Goal: Task Accomplishment & Management: Manage account settings

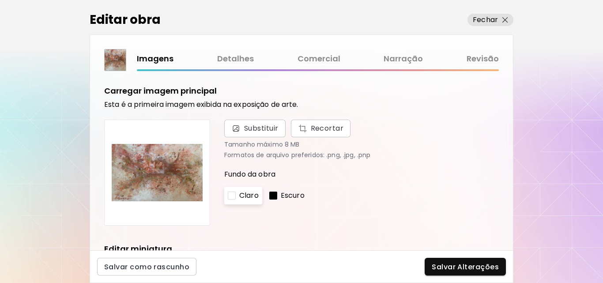
click at [317, 56] on link "Comercial" at bounding box center [318, 59] width 43 height 13
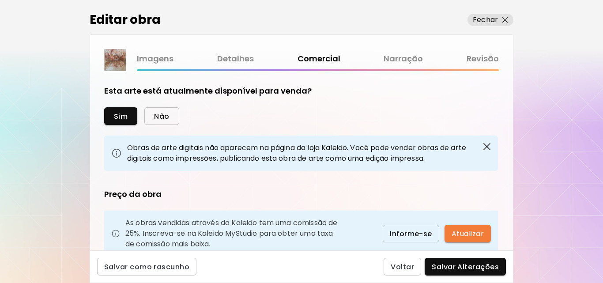
click at [169, 117] on button "Não" at bounding box center [161, 116] width 34 height 18
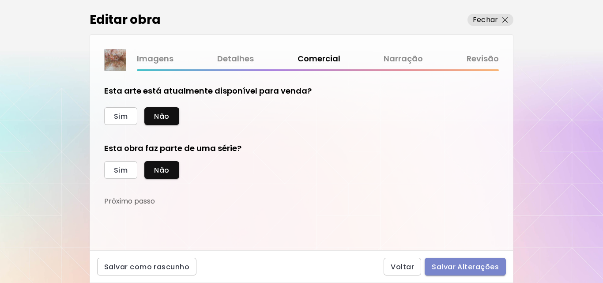
click at [479, 269] on span "Salvar Alterações" at bounding box center [464, 266] width 67 height 9
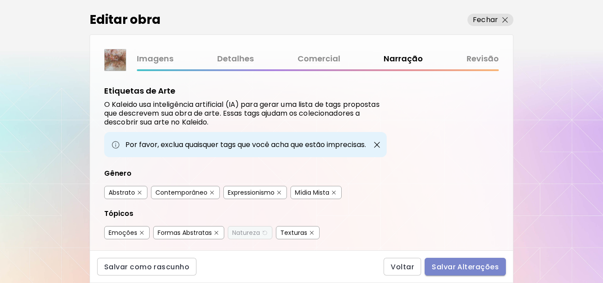
click at [486, 270] on span "Salvar Alterações" at bounding box center [464, 266] width 67 height 9
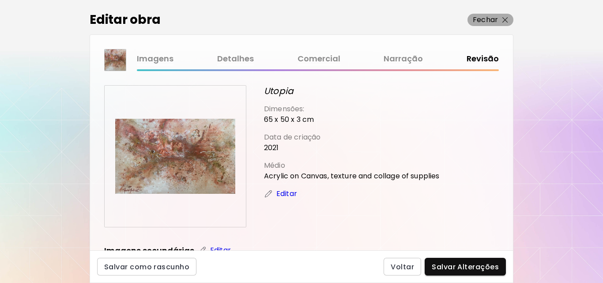
click at [496, 22] on p "Fechar" at bounding box center [485, 20] width 25 height 11
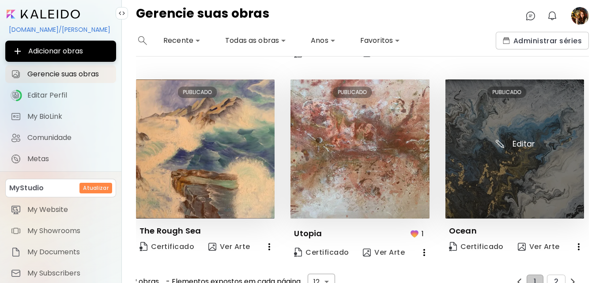
scroll to position [602, 0]
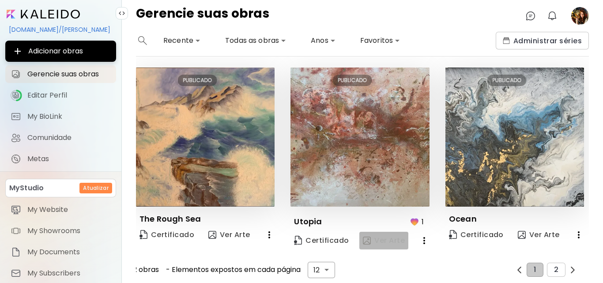
click at [383, 238] on span "Ver Arte" at bounding box center [384, 241] width 42 height 10
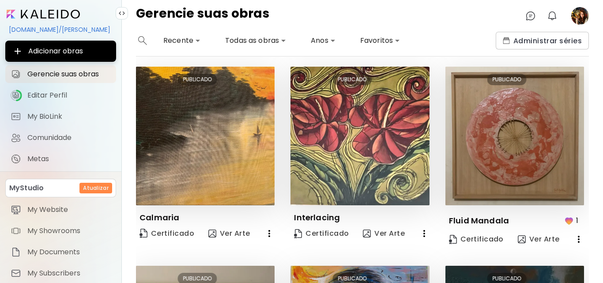
scroll to position [0, 0]
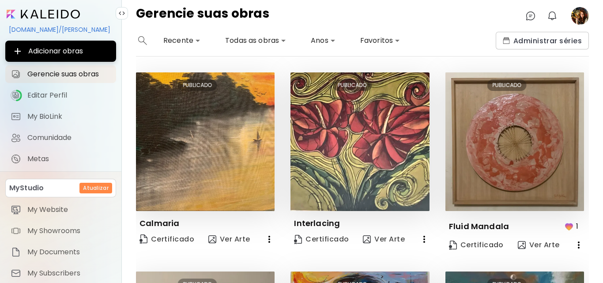
click at [269, 238] on icon "button" at bounding box center [269, 239] width 11 height 11
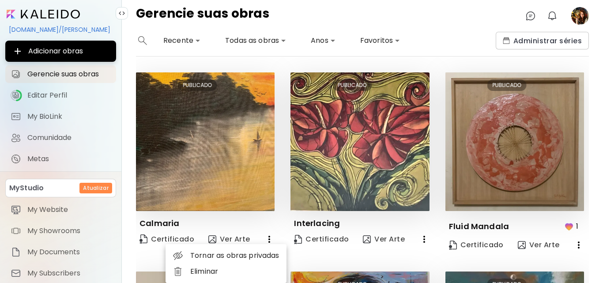
click at [241, 183] on div at bounding box center [301, 141] width 603 height 283
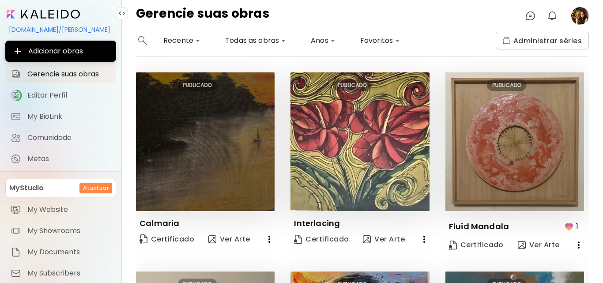
click at [234, 177] on img at bounding box center [205, 141] width 139 height 139
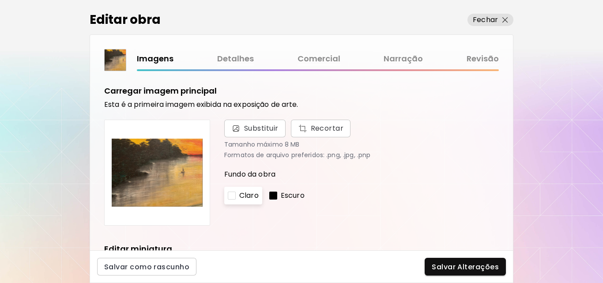
click at [314, 58] on link "Comercial" at bounding box center [318, 59] width 43 height 13
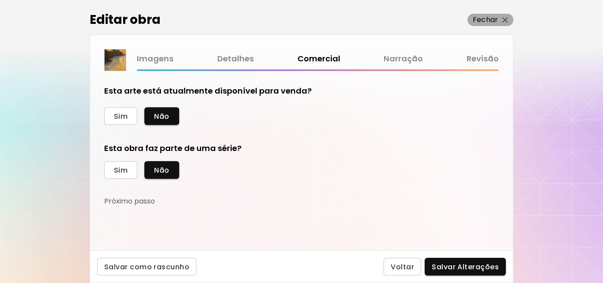
click at [474, 20] on p "Fechar" at bounding box center [485, 20] width 25 height 11
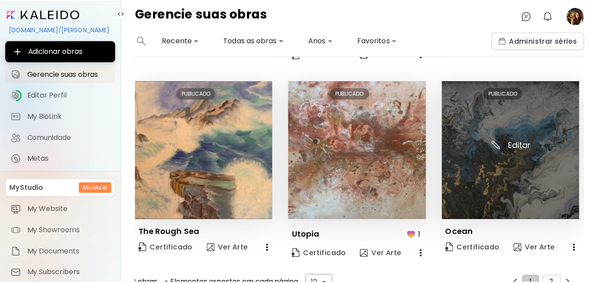
scroll to position [602, 0]
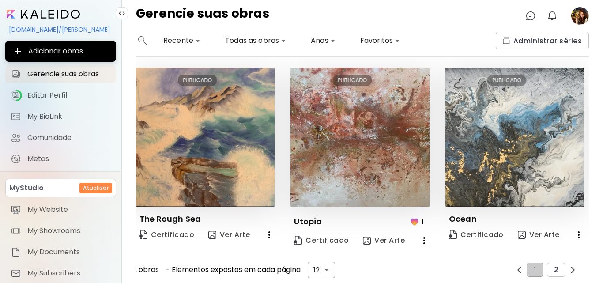
click at [577, 19] on image at bounding box center [580, 16] width 18 height 18
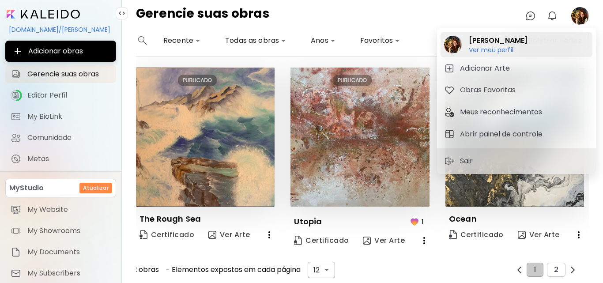
click at [481, 49] on h6 "Ver meu perfil" at bounding box center [498, 50] width 59 height 8
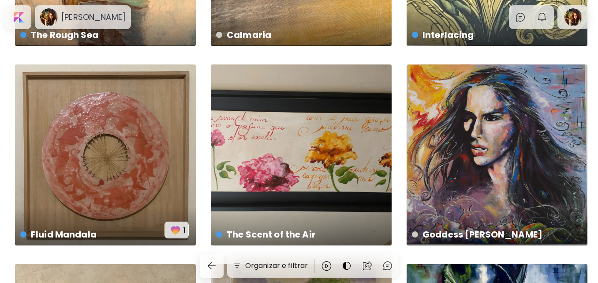
scroll to position [574, 0]
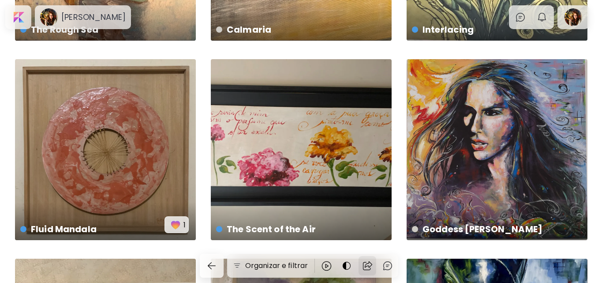
click at [368, 264] on img at bounding box center [367, 265] width 11 height 11
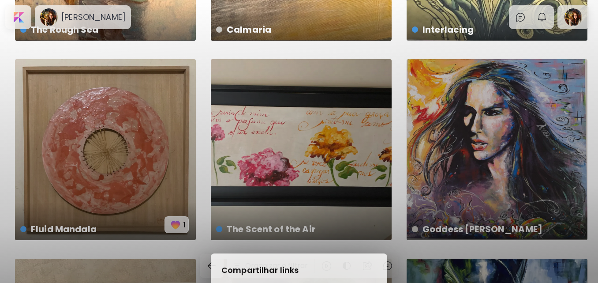
click at [369, 206] on img at bounding box center [368, 204] width 9 height 9
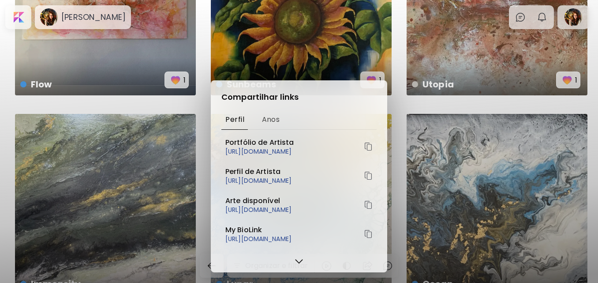
scroll to position [0, 0]
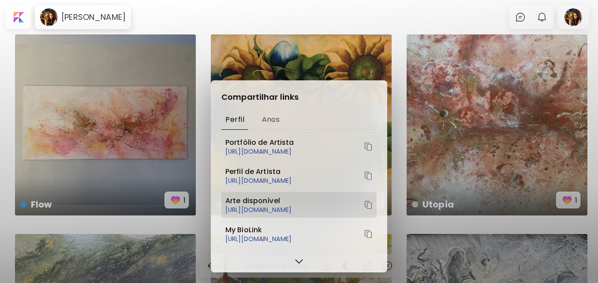
click at [369, 205] on img at bounding box center [368, 204] width 9 height 9
